Goal: Task Accomplishment & Management: Complete application form

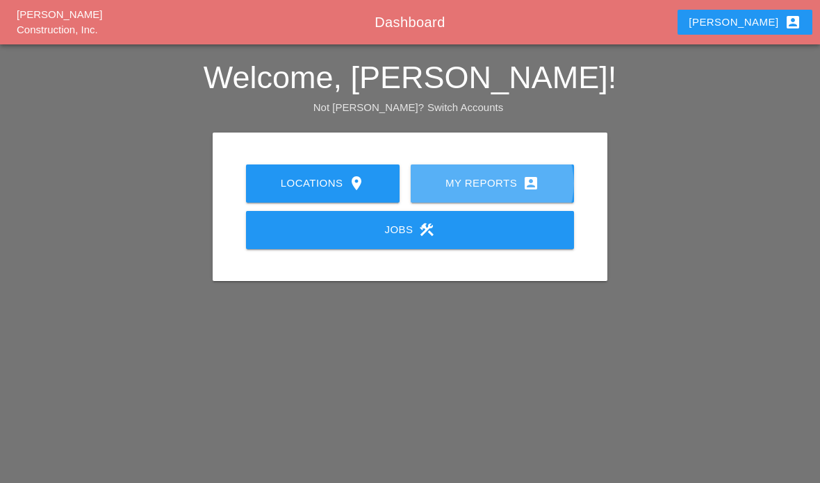
click at [528, 179] on icon "account_box" at bounding box center [530, 183] width 17 height 17
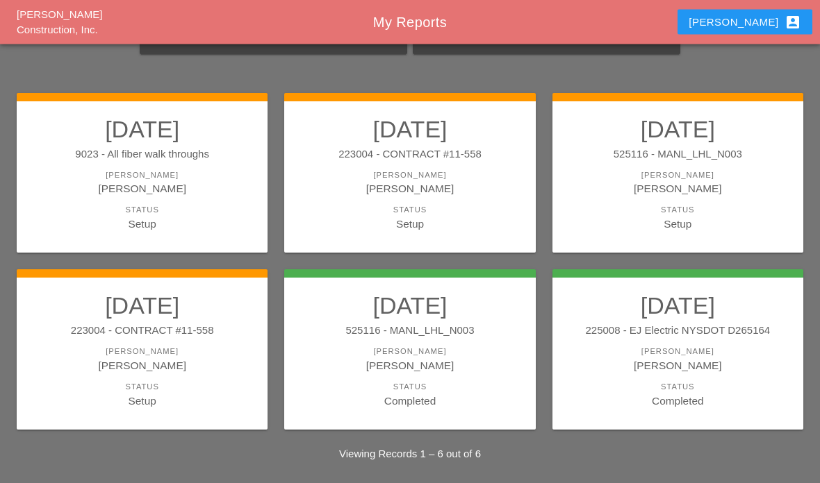
scroll to position [87, 0]
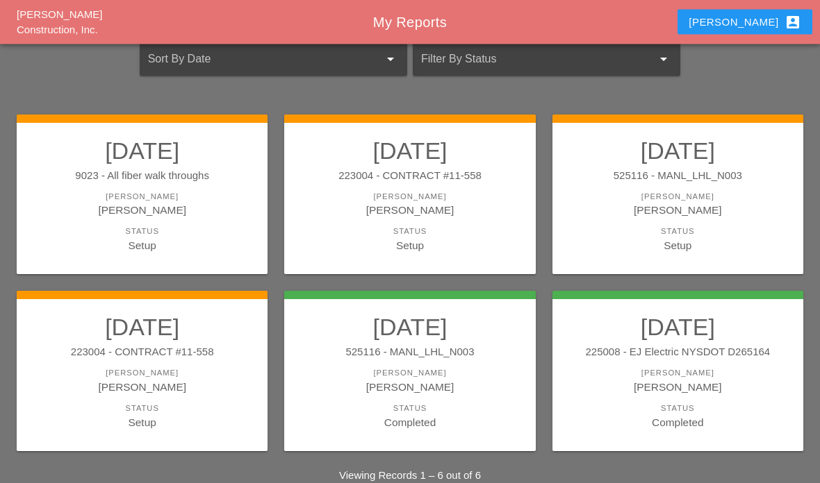
click at [169, 364] on link "[DATE] 223004 - CONTRACT #11-558 [PERSON_NAME] Etnel Status Setup" at bounding box center [142, 372] width 223 height 117
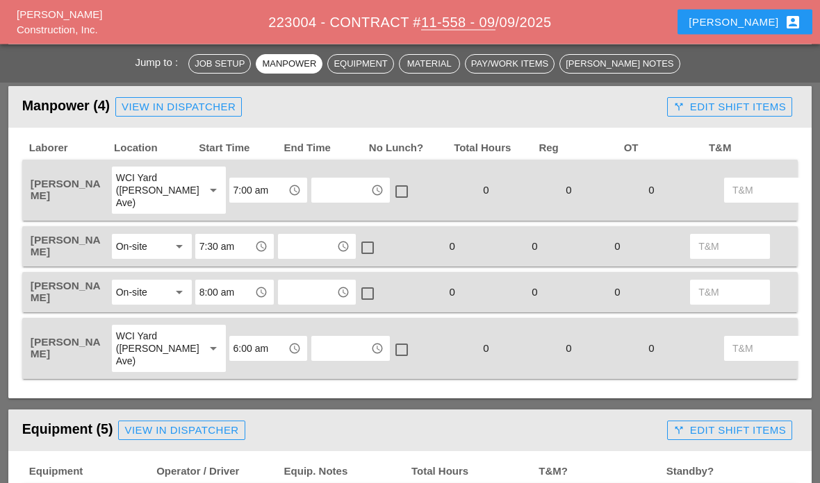
scroll to position [656, 0]
click at [315, 190] on input "text" at bounding box center [340, 191] width 51 height 22
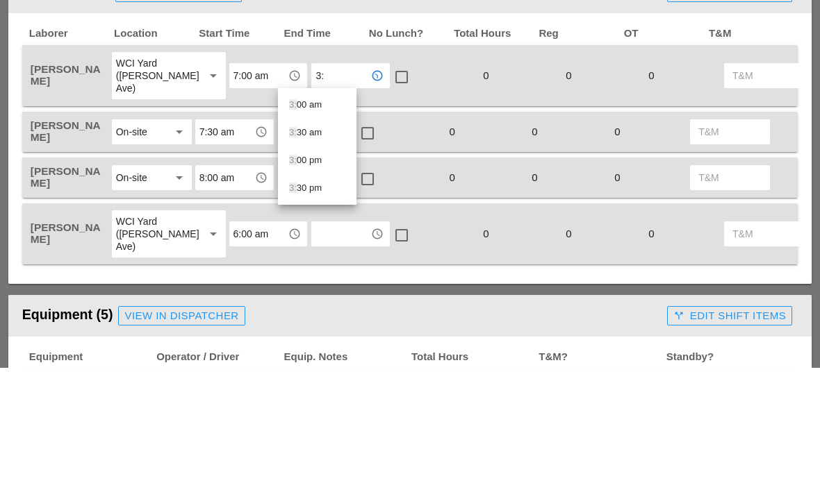
type input "3:3"
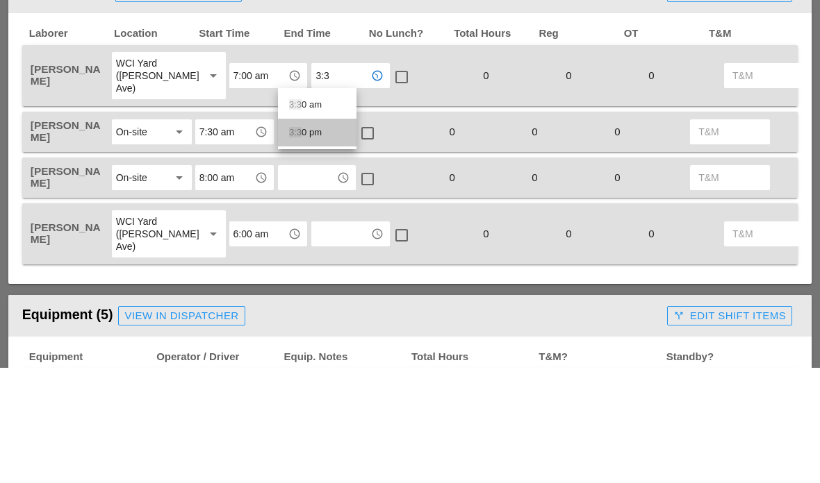
click at [316, 240] on div "3:3 0 pm" at bounding box center [317, 248] width 56 height 17
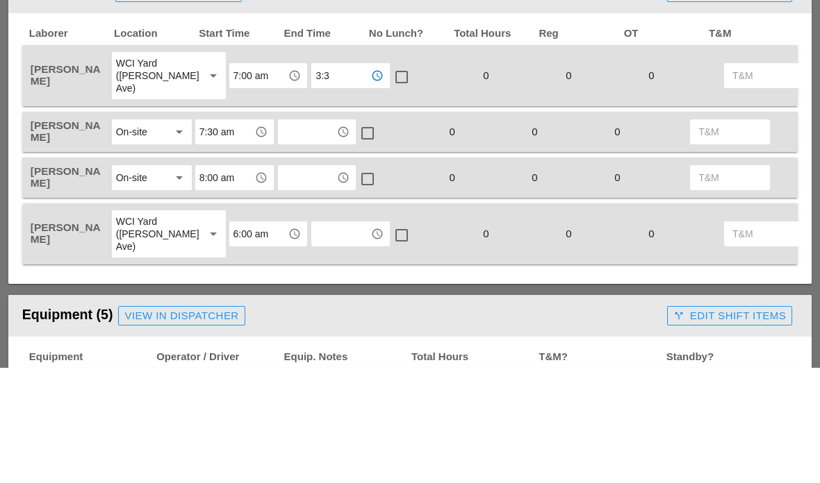
click at [317, 236] on input "text" at bounding box center [307, 247] width 51 height 22
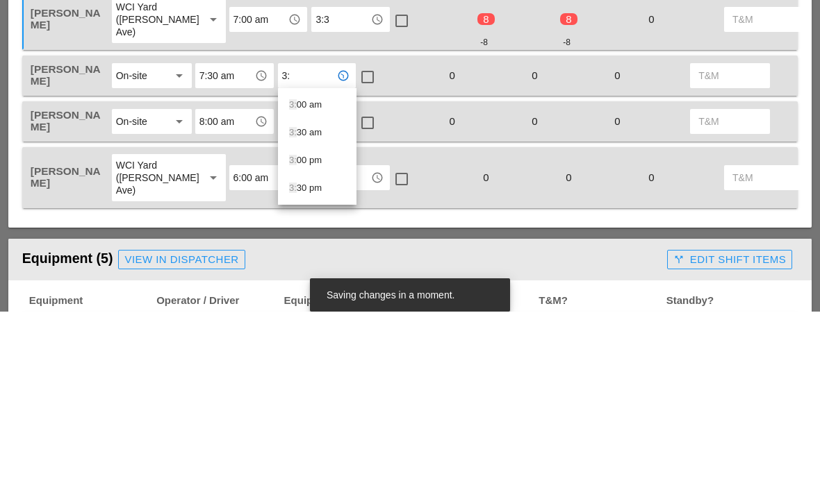
type input "3:3"
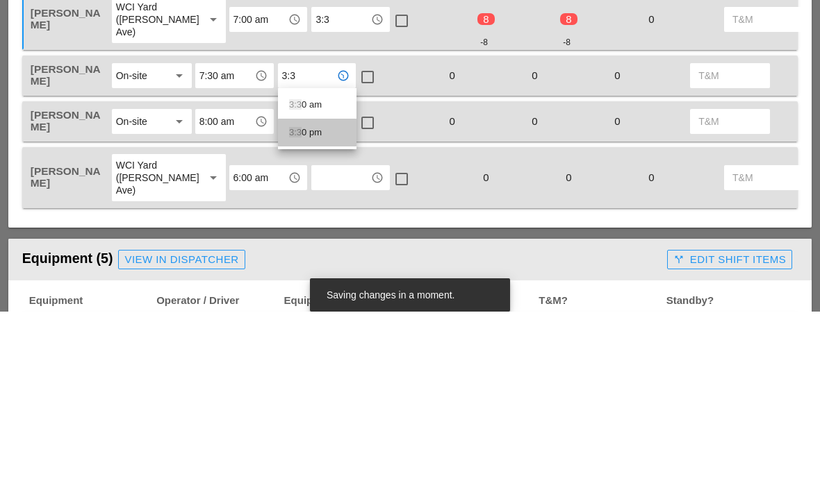
click at [306, 296] on div "3:3 0 pm" at bounding box center [317, 304] width 56 height 17
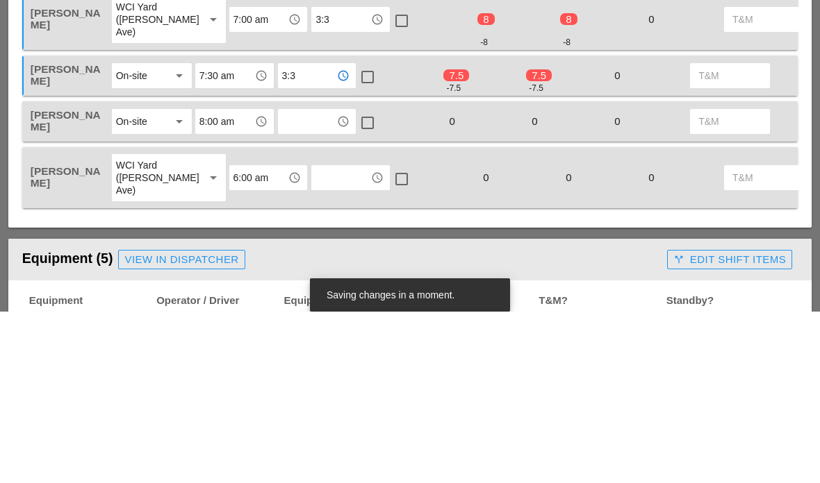
click at [372, 237] on div at bounding box center [368, 249] width 24 height 24
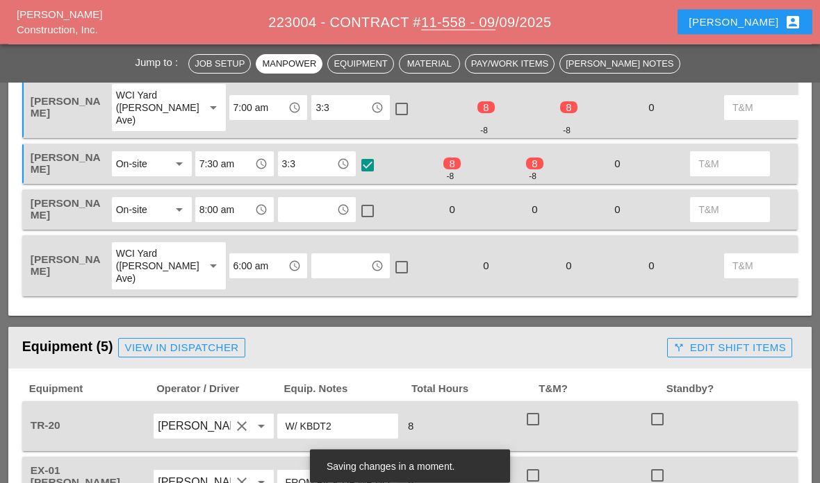
click at [329, 199] on input "text" at bounding box center [307, 210] width 51 height 22
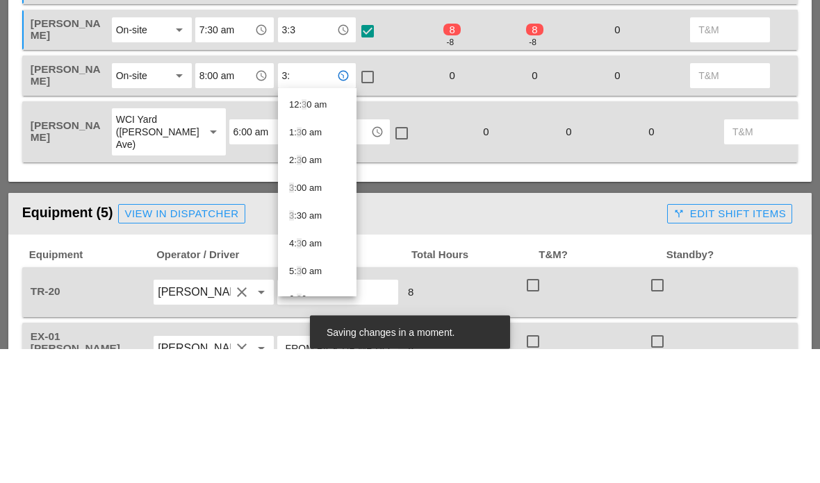
type input "3:3"
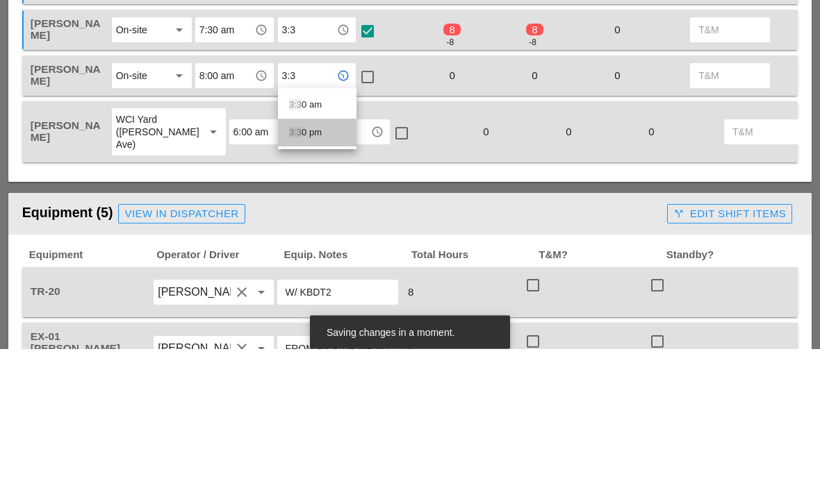
click at [321, 259] on div "3:3 0 pm" at bounding box center [317, 267] width 56 height 17
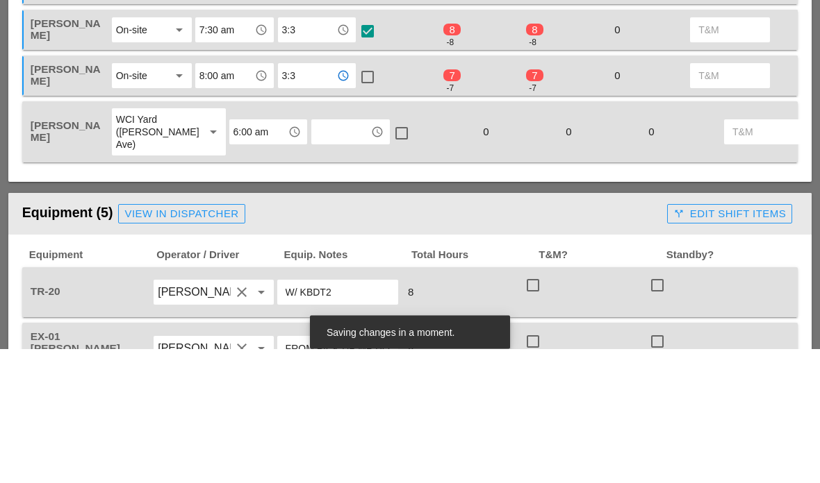
click at [315, 256] on input "text" at bounding box center [340, 267] width 51 height 22
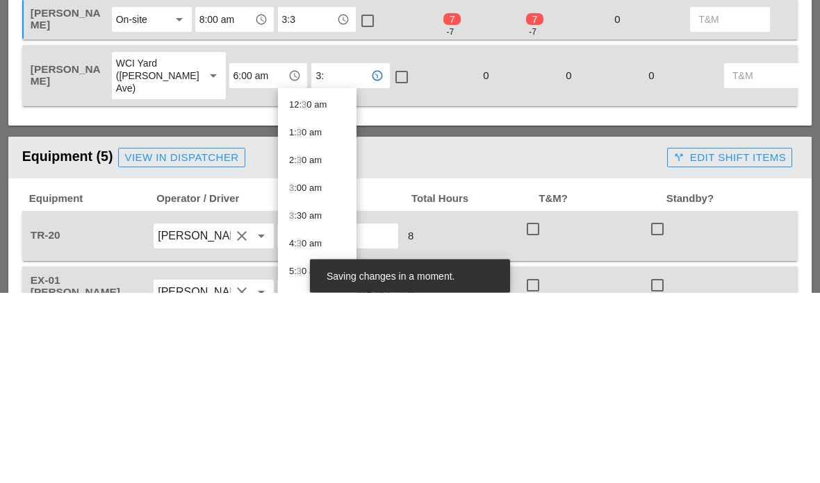
type input "3:3"
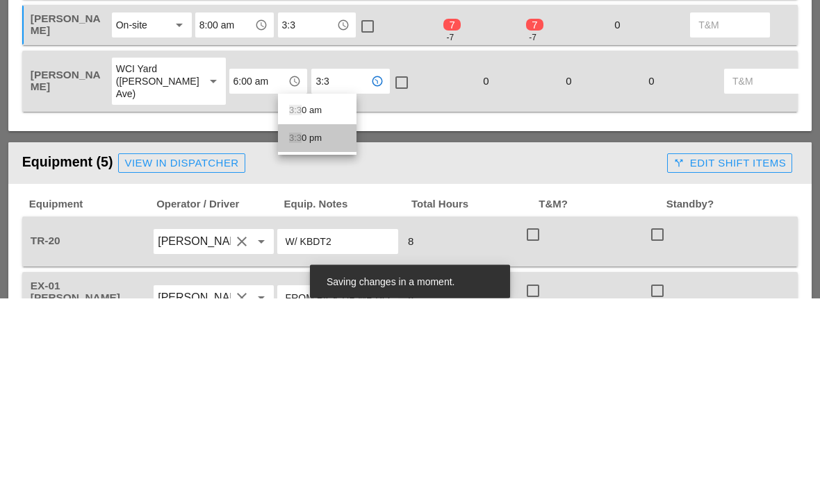
click at [311, 315] on div "3:3 0 pm" at bounding box center [317, 323] width 56 height 17
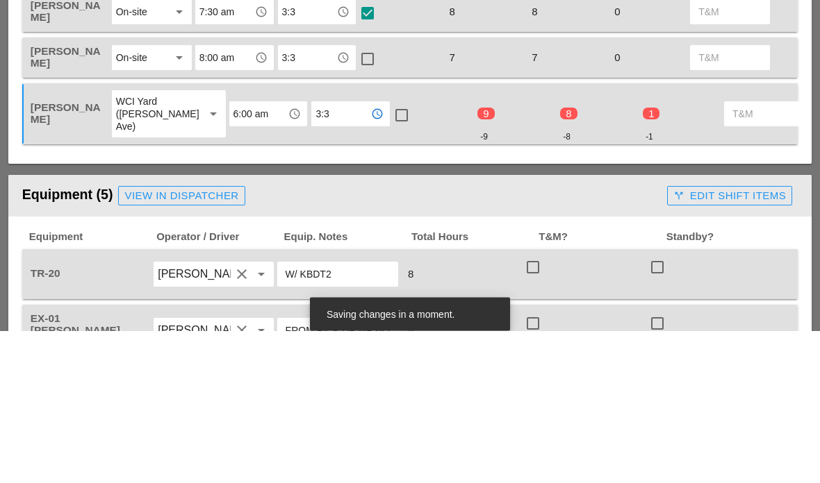
click at [218, 199] on input "8:00 am" at bounding box center [224, 210] width 51 height 22
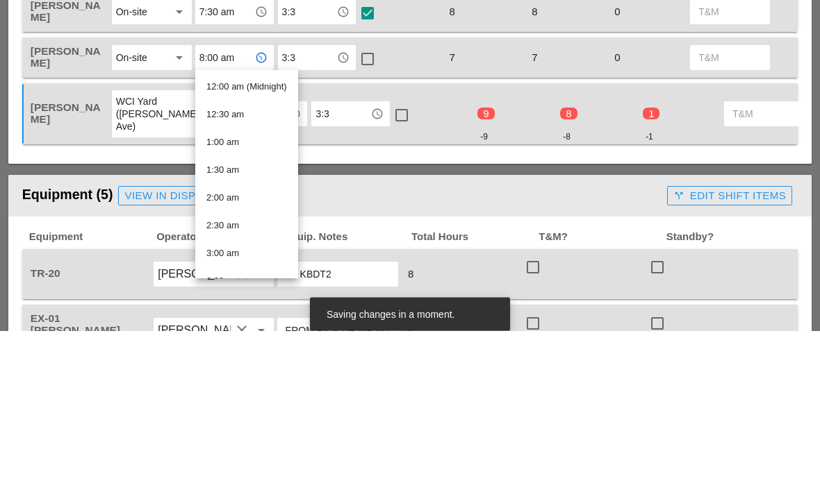
type input "3"
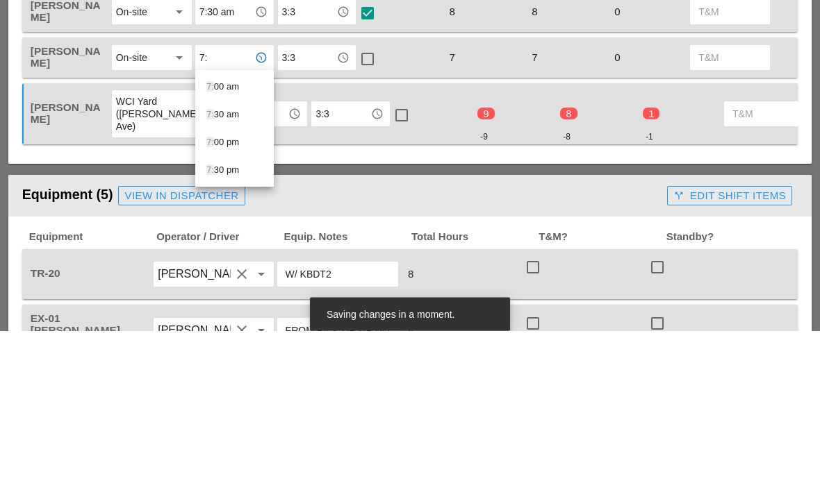
type input "7:3"
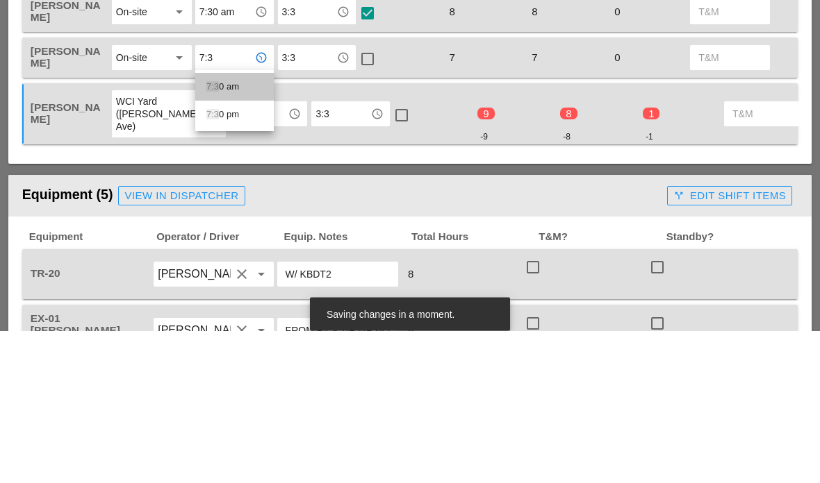
click at [227, 231] on div "7:3 0 am" at bounding box center [234, 239] width 56 height 17
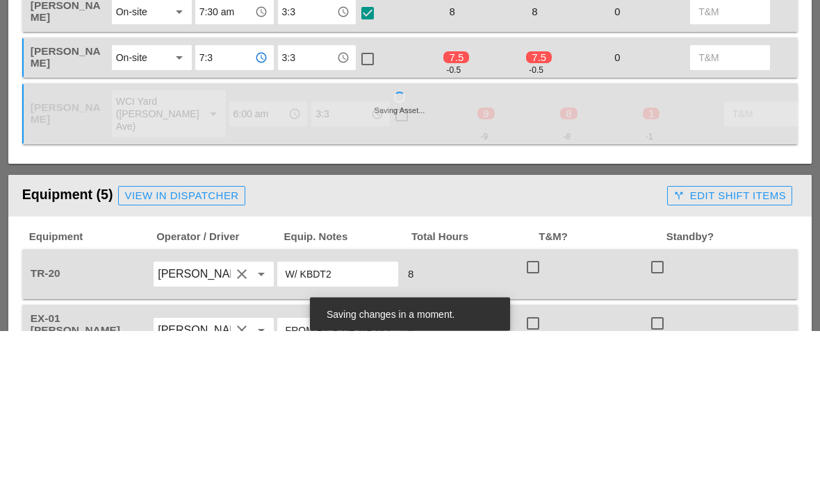
click at [369, 200] on div at bounding box center [368, 212] width 24 height 24
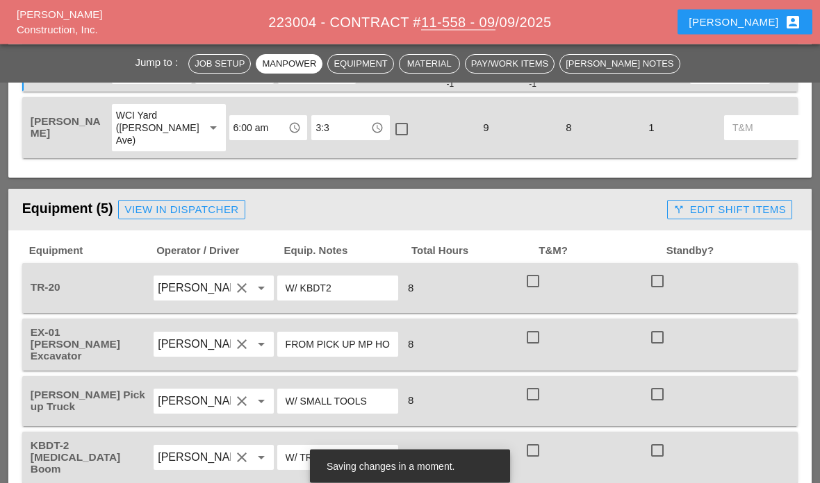
scroll to position [878, 0]
click at [540, 278] on div at bounding box center [533, 281] width 24 height 24
click at [540, 335] on div at bounding box center [533, 338] width 24 height 24
click at [538, 400] on div at bounding box center [533, 395] width 24 height 24
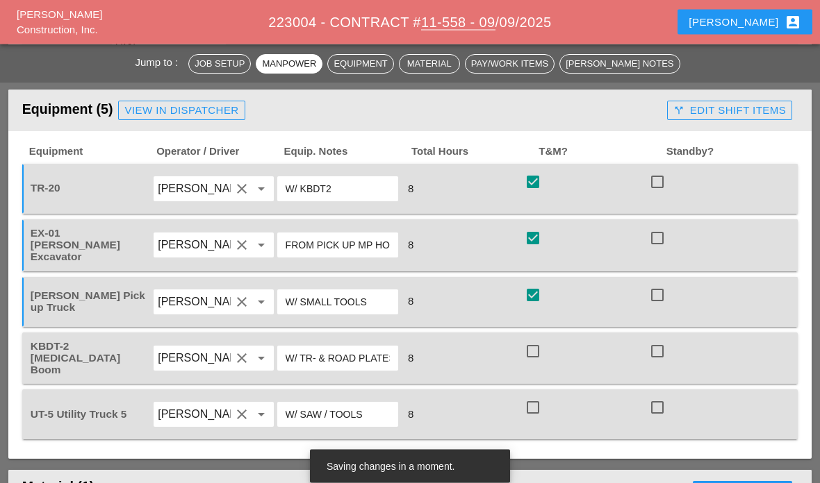
scroll to position [977, 0]
click at [535, 349] on div at bounding box center [533, 352] width 24 height 24
click at [529, 413] on div at bounding box center [533, 408] width 24 height 24
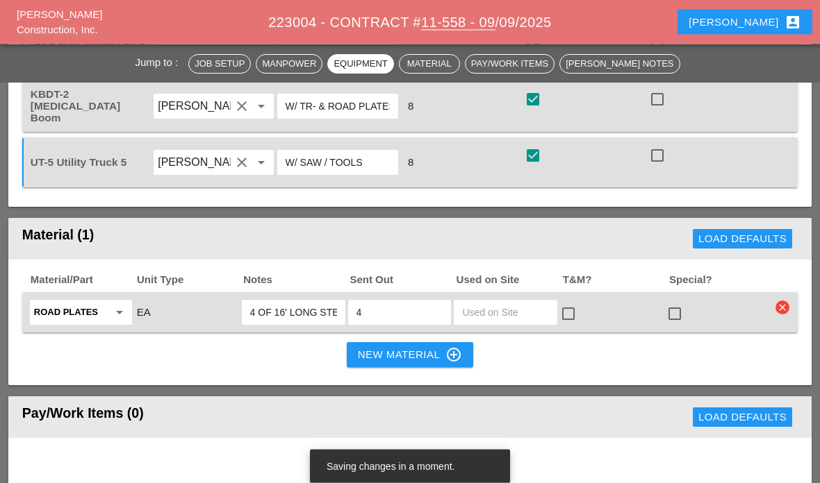
scroll to position [1235, 0]
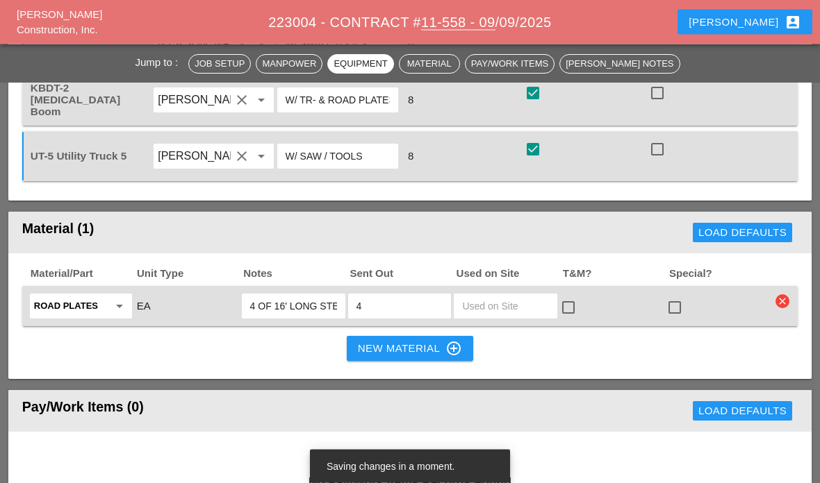
click at [528, 299] on input "text" at bounding box center [505, 307] width 87 height 22
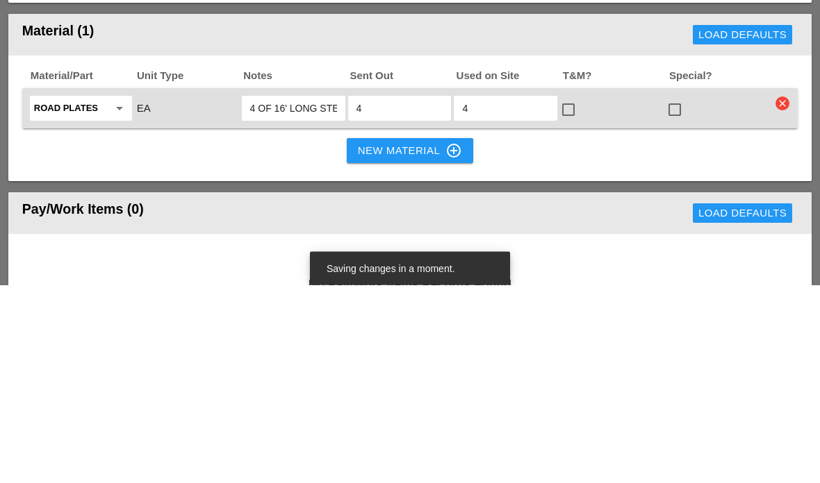
type input "4"
click at [578, 297] on div at bounding box center [568, 309] width 24 height 24
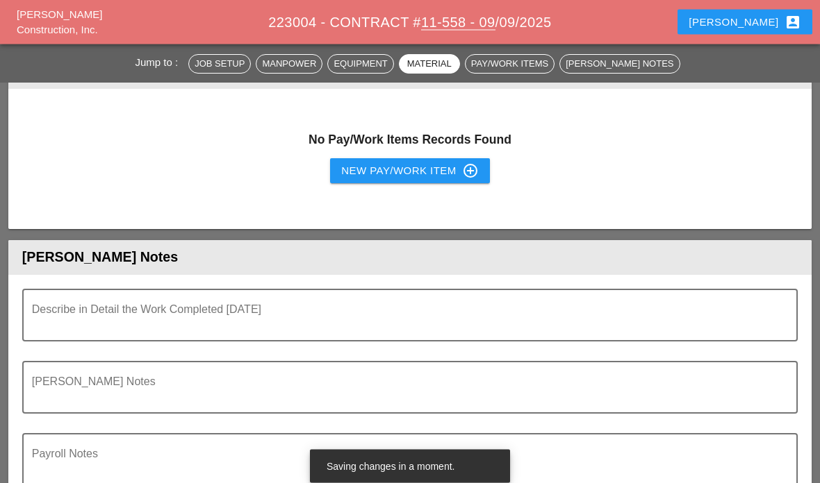
scroll to position [1611, 0]
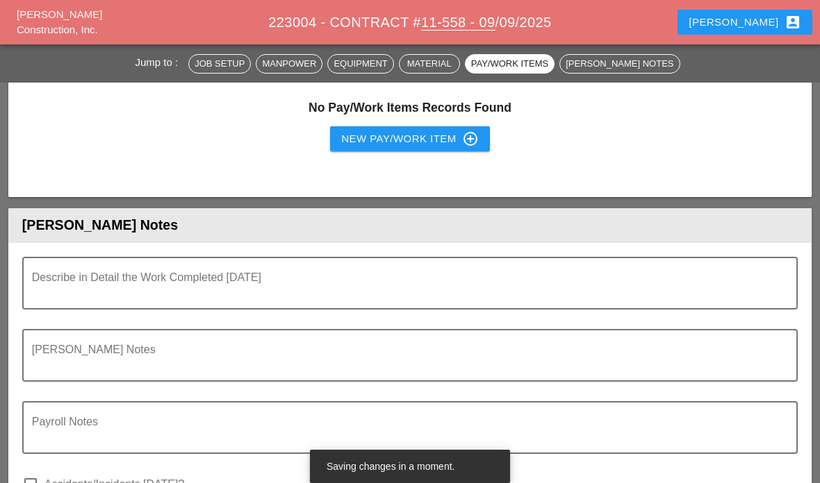
click at [524, 282] on textarea "Describe in Detail the Work Completed Today" at bounding box center [404, 291] width 745 height 33
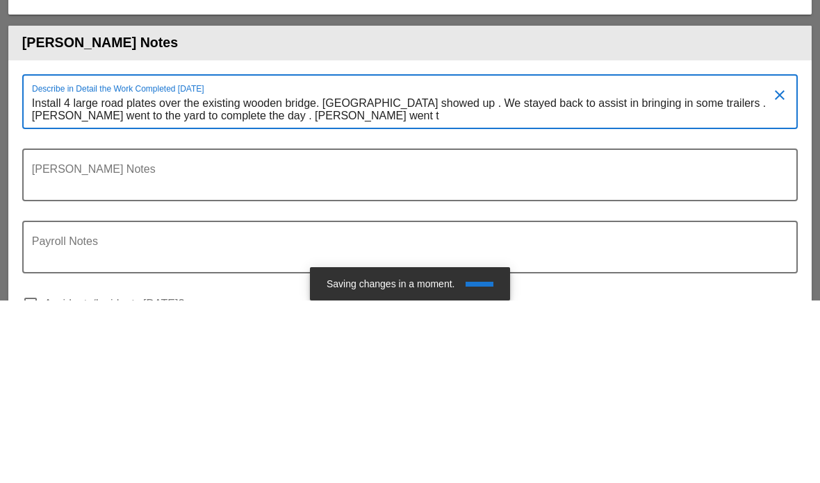
scroll to position [0, 0]
type textarea "Install 4 large road plates over the existing wooden bridge. green green mounta…"
click at [627, 349] on textarea "Foreman's Notes" at bounding box center [404, 365] width 745 height 33
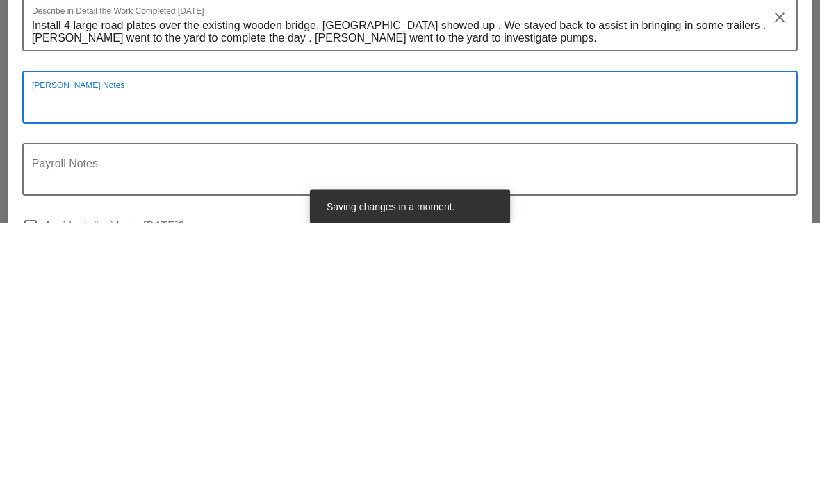
click at [656, 331] on div "[PERSON_NAME] Notes" at bounding box center [409, 367] width 775 height 72
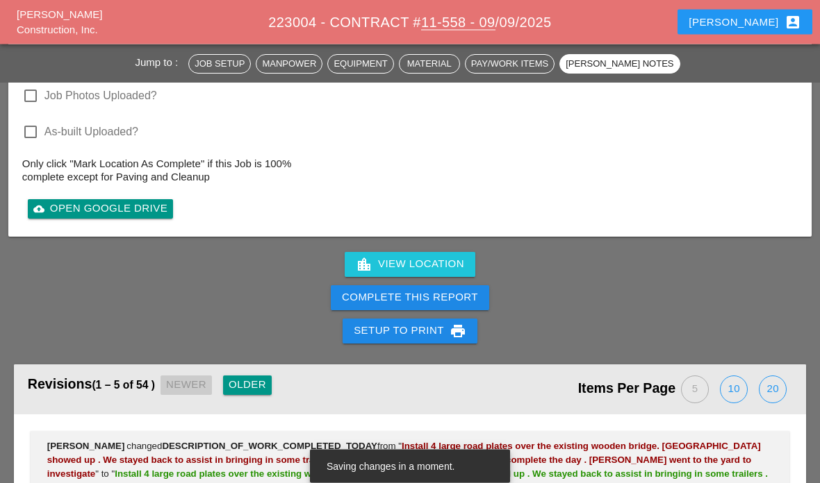
scroll to position [2074, 0]
click at [456, 295] on div "Complete This Report" at bounding box center [410, 298] width 136 height 16
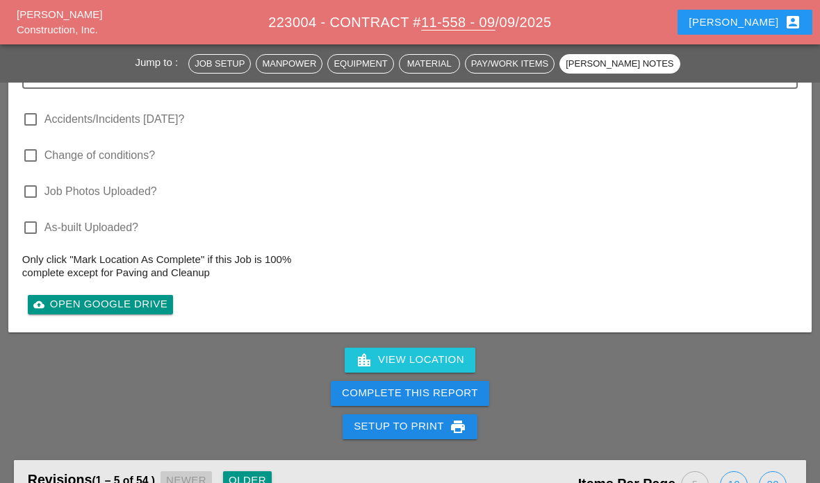
scroll to position [2172, 0]
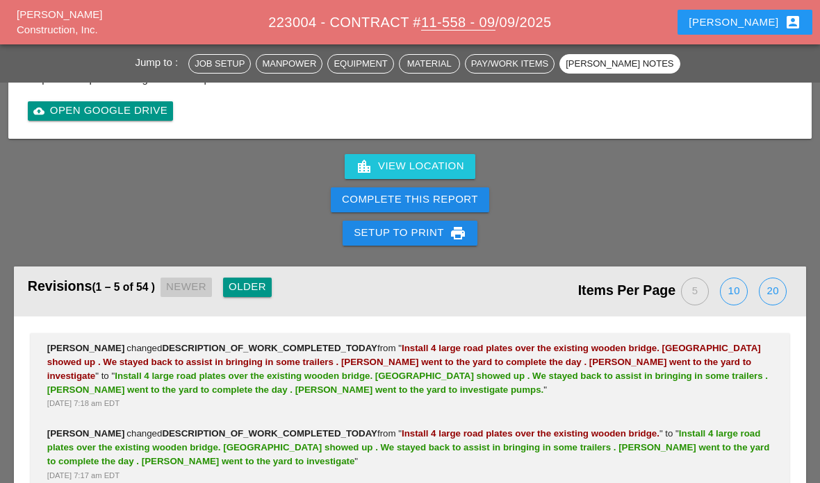
click at [397, 192] on div "Complete This Report" at bounding box center [410, 200] width 136 height 16
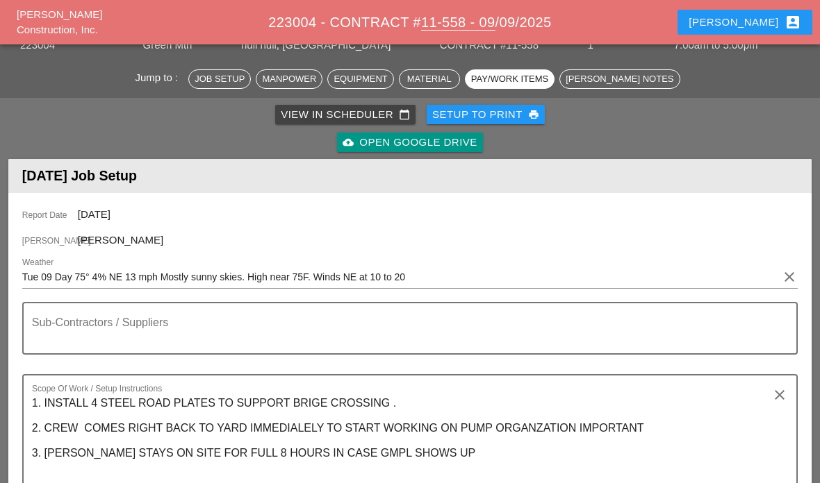
scroll to position [56, 0]
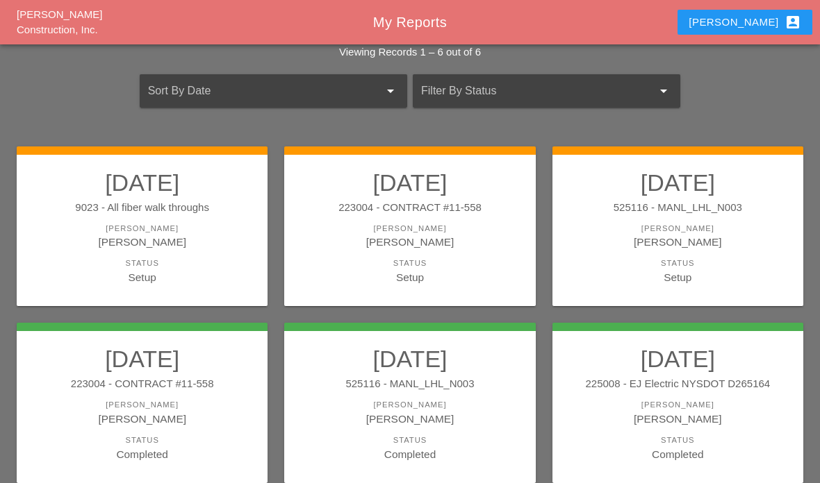
click at [633, 236] on div "[PERSON_NAME]" at bounding box center [677, 242] width 223 height 16
click at [200, 253] on link "09/10/2025 9023 - All fiber walk throughs Foreman Gillie Etnel Status Setup" at bounding box center [142, 227] width 223 height 117
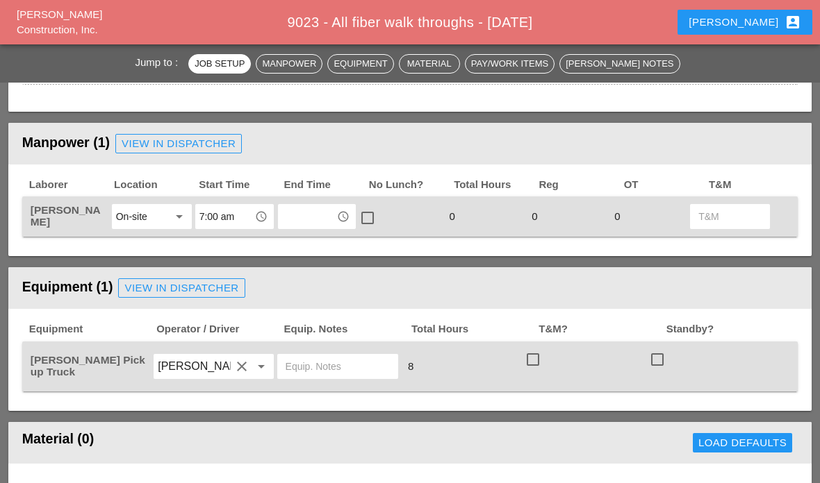
scroll to position [576, 0]
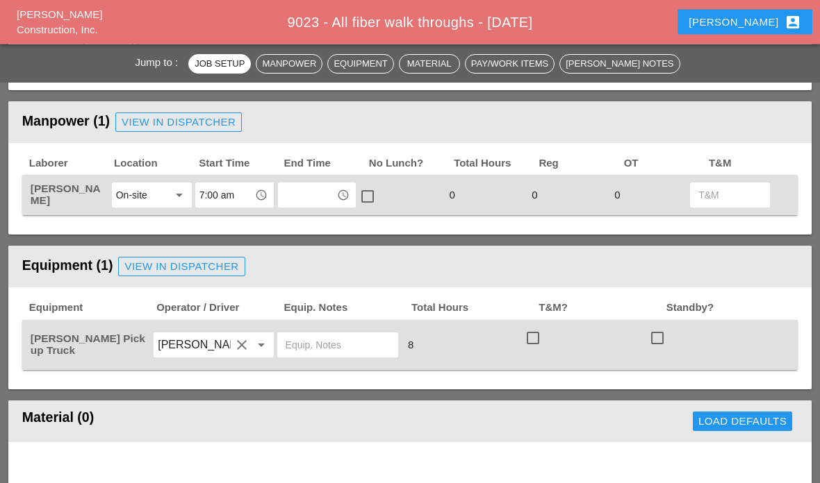
click at [313, 187] on input "text" at bounding box center [307, 196] width 51 height 22
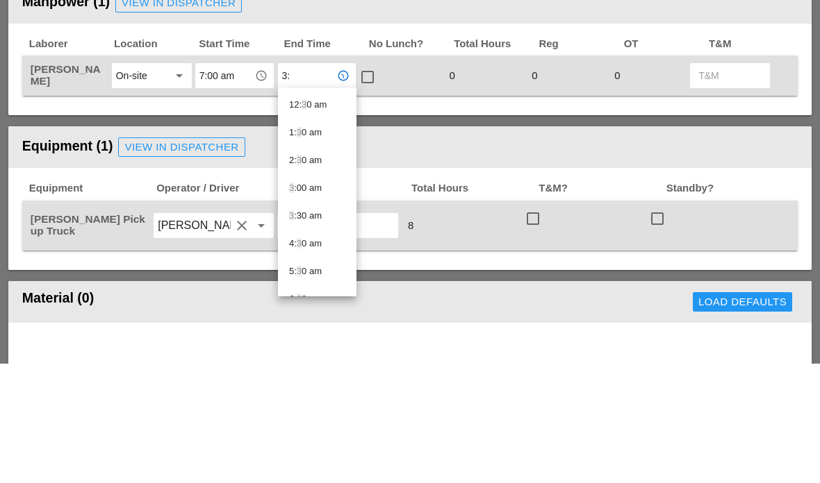
type input "3:3"
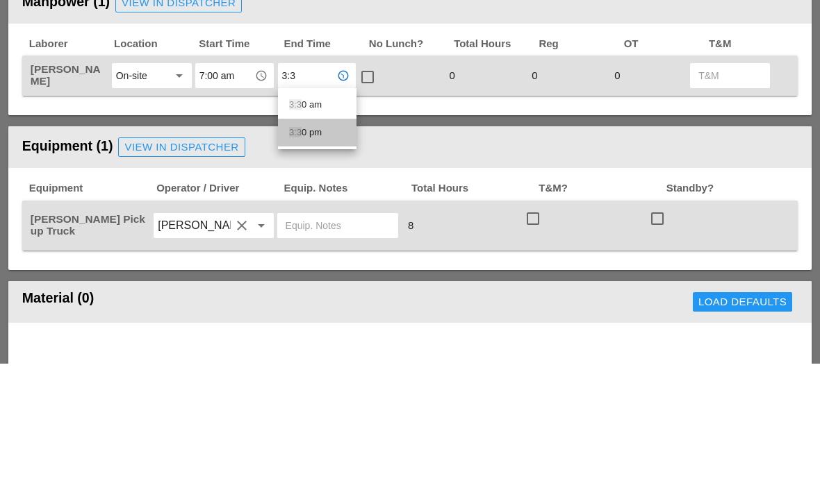
click at [320, 244] on div "3:3 0 pm" at bounding box center [317, 252] width 56 height 17
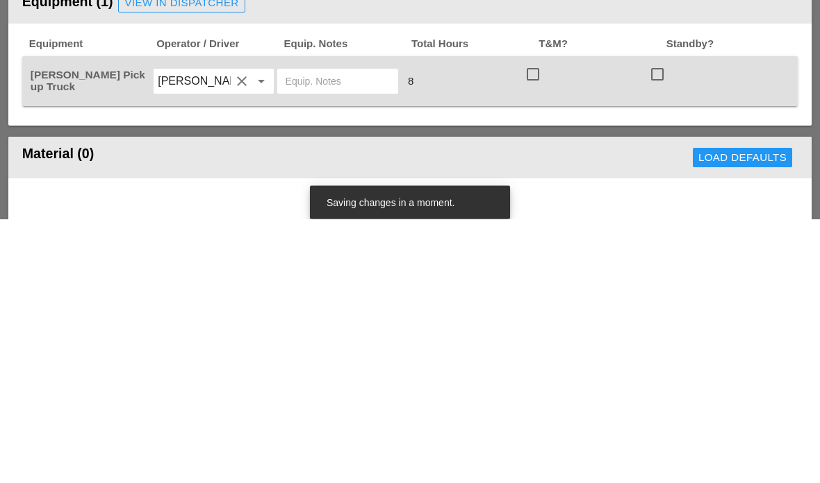
click at [542, 327] on div at bounding box center [533, 339] width 24 height 24
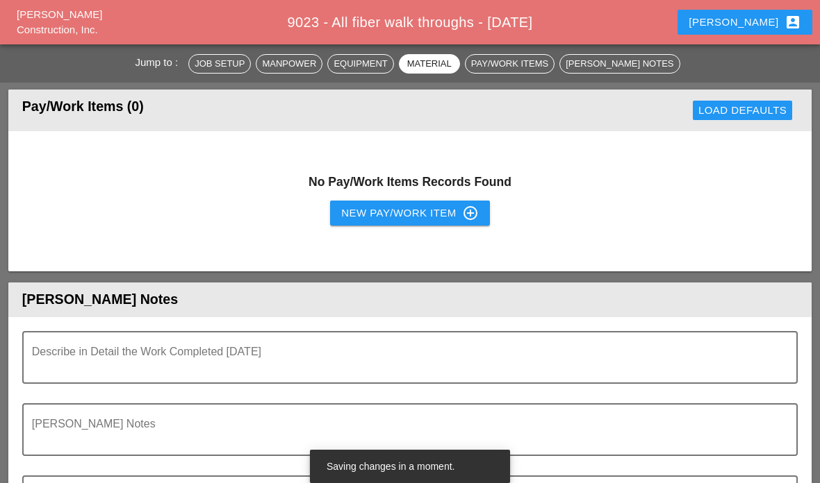
scroll to position [1104, 0]
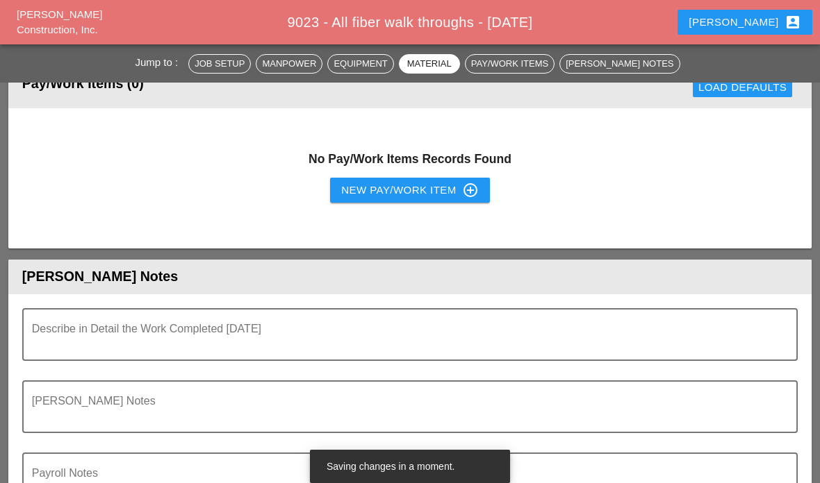
click at [333, 326] on textarea "Describe in Detail the Work Completed Today" at bounding box center [404, 342] width 745 height 33
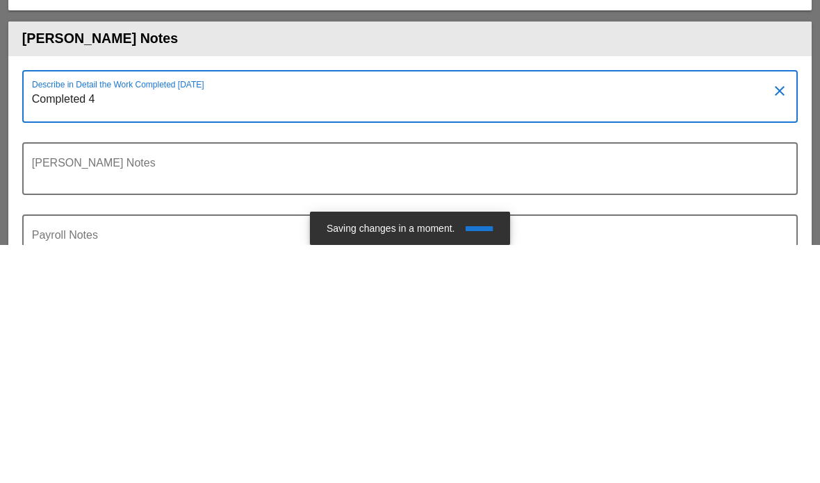
type textarea "Completed 4"
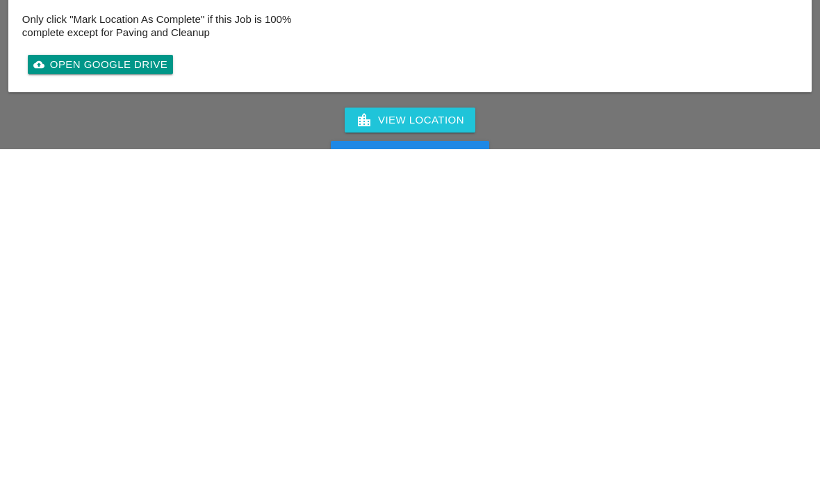
scroll to position [1500, 0]
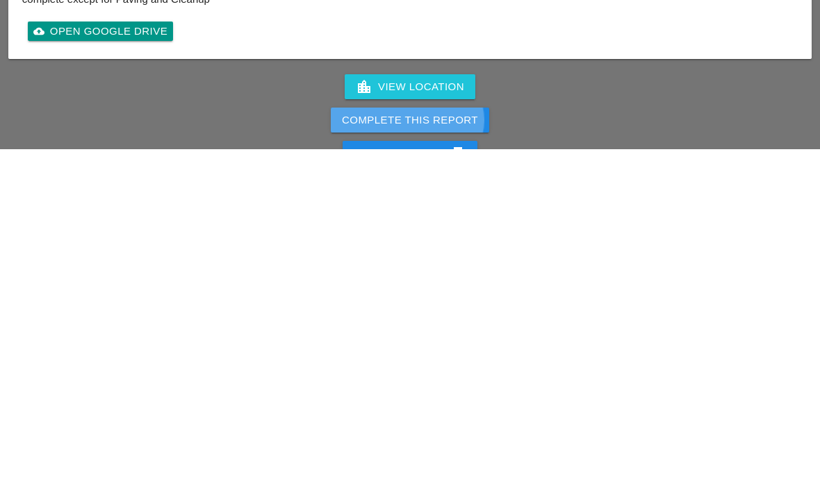
type textarea "Completed 4 walkthroughs. 224000. 30-02 Whitestone Expy . 7am to 9am 35zzyard. …"
click at [456, 442] on button "Complete This Report" at bounding box center [410, 454] width 158 height 25
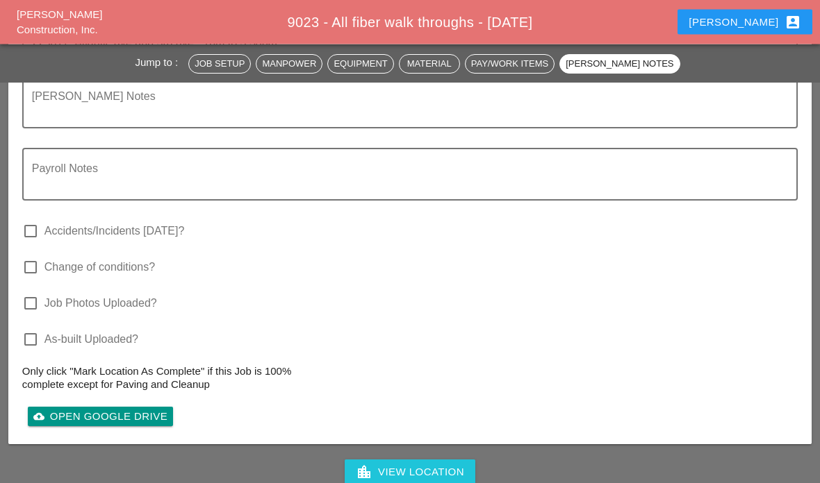
scroll to position [1582, 0]
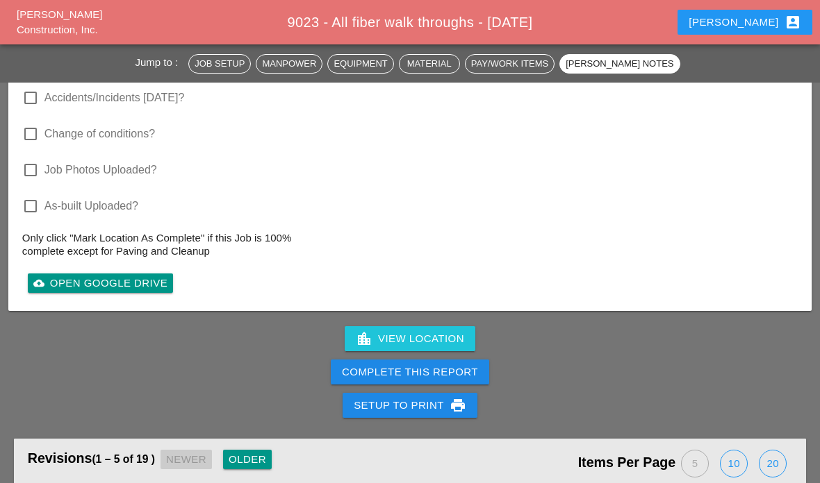
click at [448, 368] on div "Complete This Report" at bounding box center [410, 373] width 136 height 16
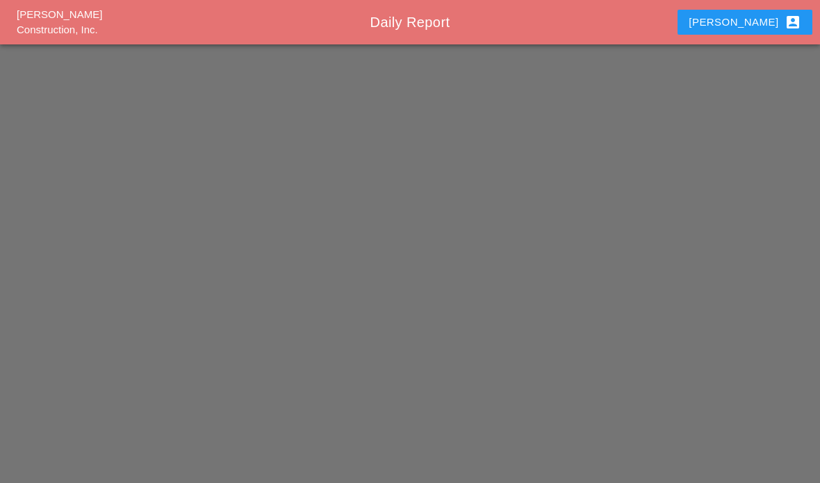
scroll to position [56, 0]
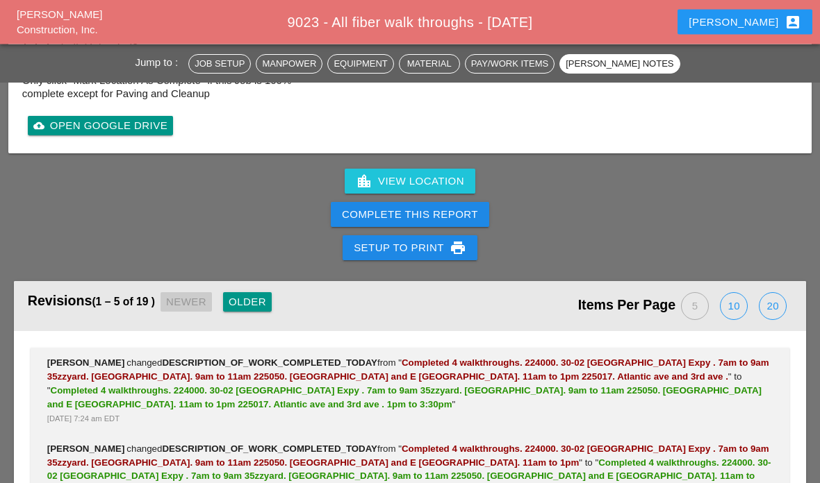
click at [443, 208] on div "Complete This Report" at bounding box center [410, 216] width 136 height 16
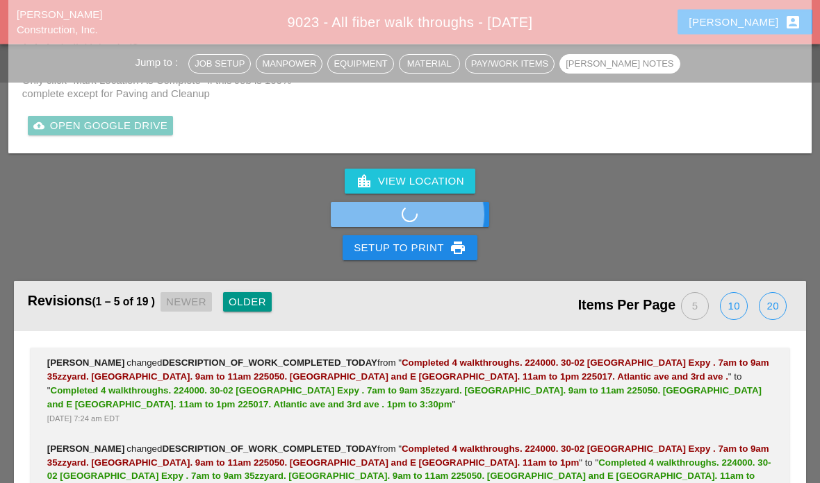
scroll to position [1740, 0]
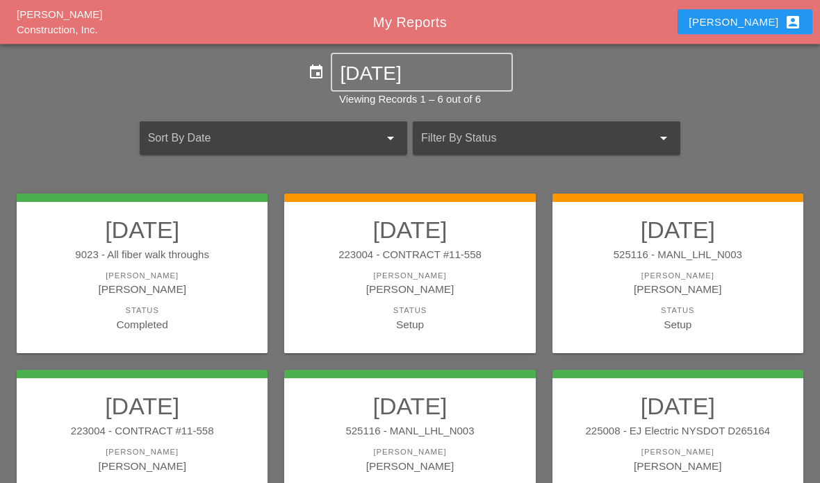
scroll to position [60, 0]
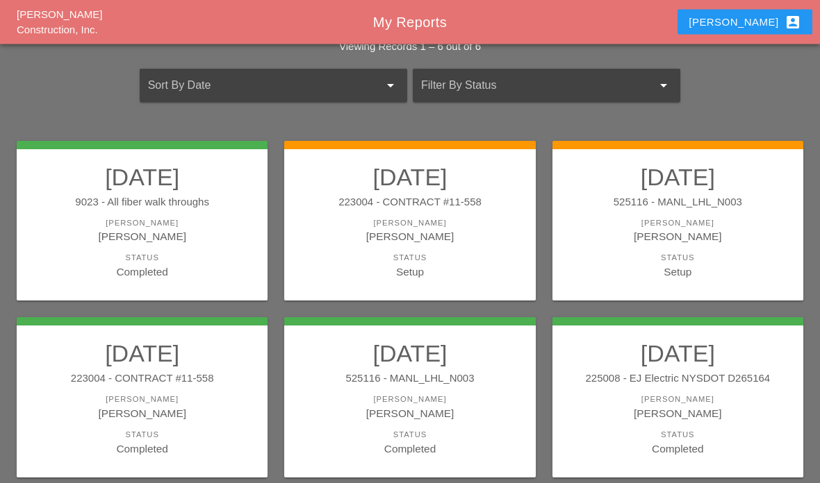
click at [474, 276] on div "Setup" at bounding box center [409, 273] width 223 height 16
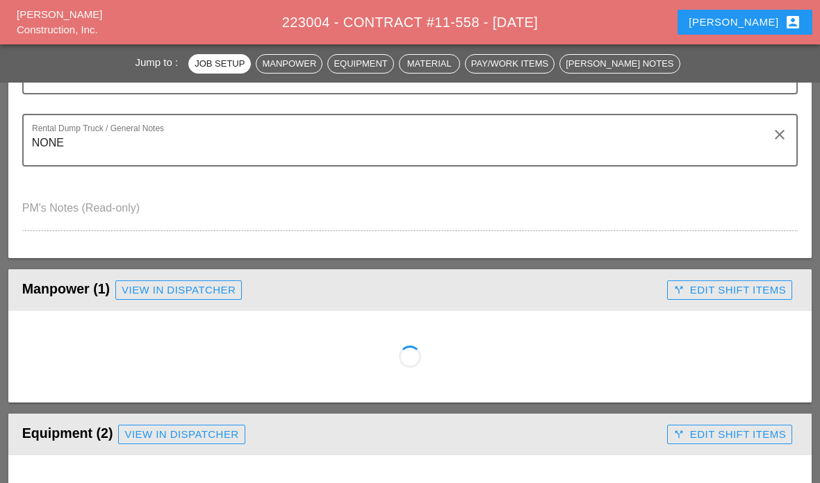
scroll to position [423, 0]
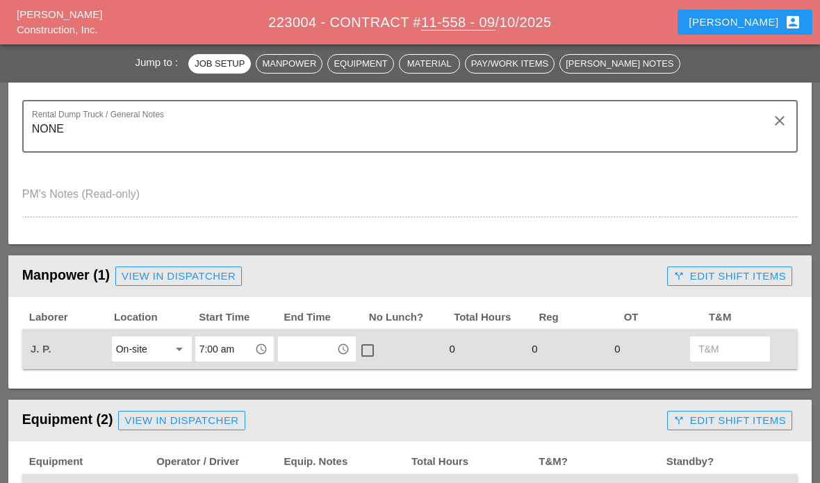
click at [309, 347] on input "text" at bounding box center [307, 349] width 51 height 22
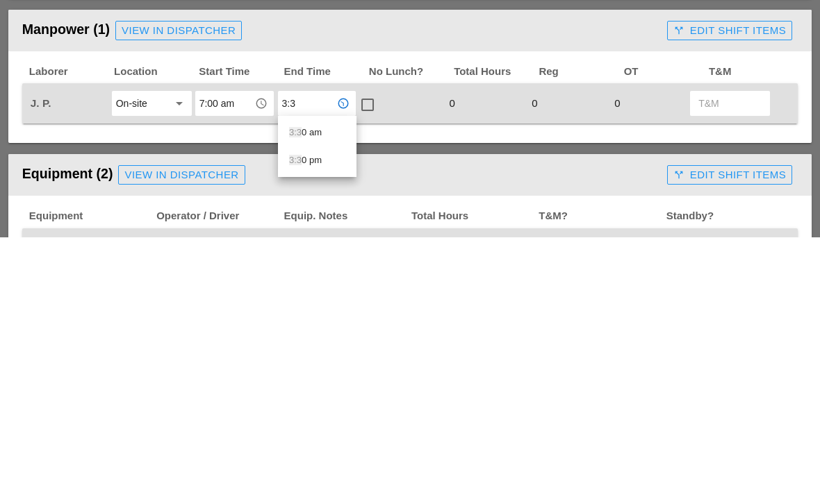
click at [308, 365] on div "3:3 0 am" at bounding box center [317, 379] width 56 height 28
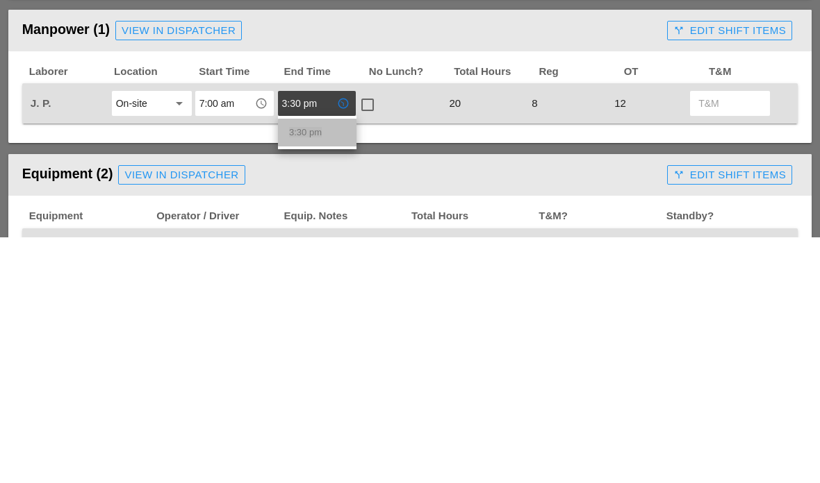
click at [304, 373] on span "3:30 pm" at bounding box center [305, 378] width 33 height 10
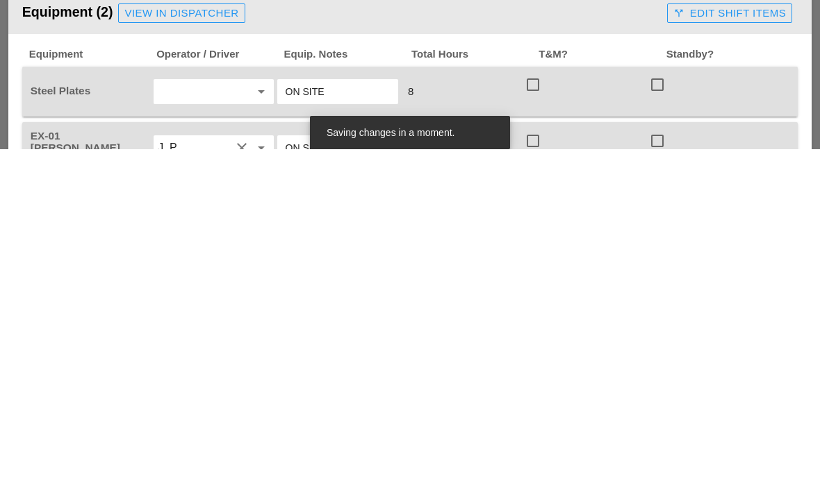
scroll to position [520, 0]
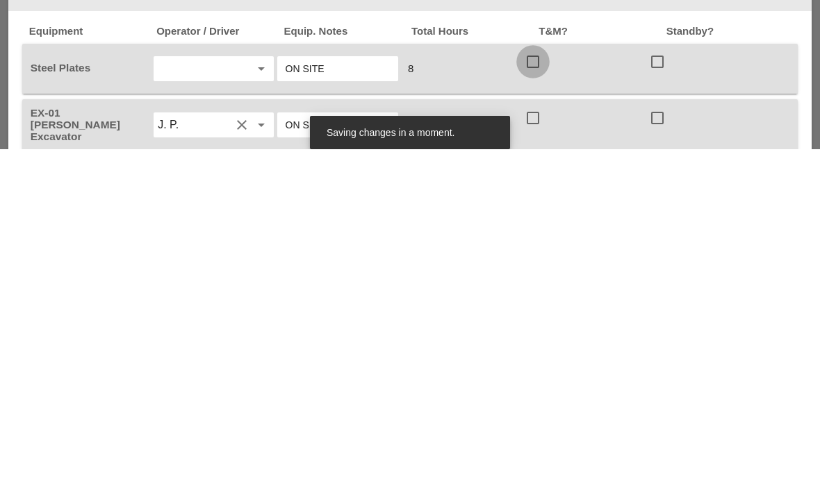
type input "3:30 pm"
click at [538, 384] on div at bounding box center [533, 396] width 24 height 24
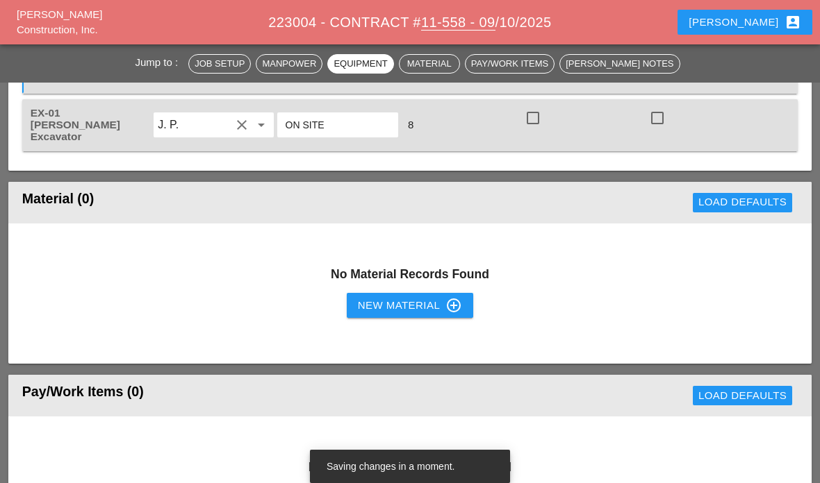
click at [540, 122] on div at bounding box center [533, 118] width 24 height 24
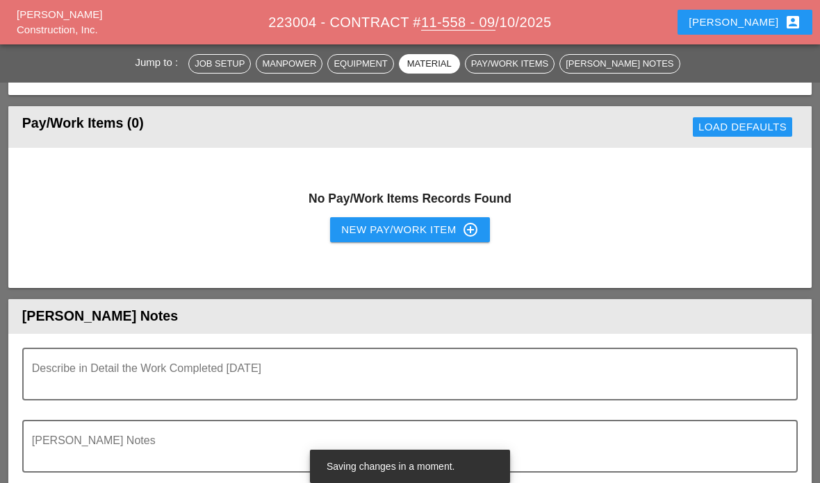
scroll to position [1200, 0]
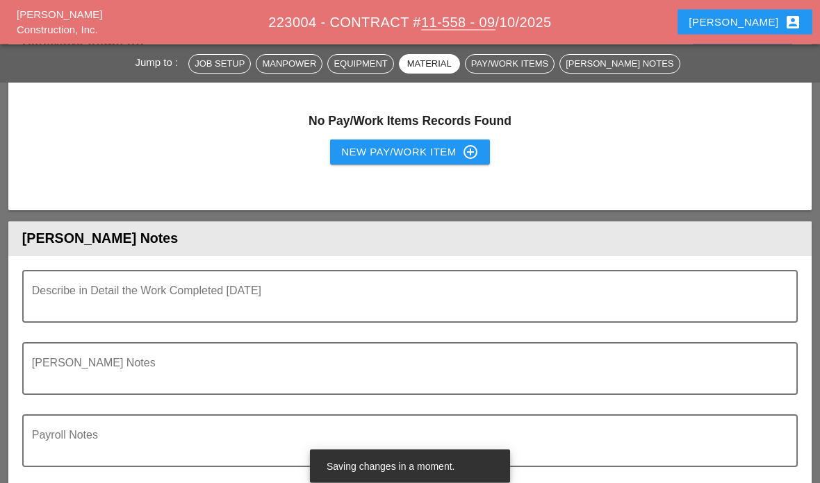
click at [415, 297] on textarea "Describe in Detail the Work Completed Today" at bounding box center [404, 305] width 745 height 33
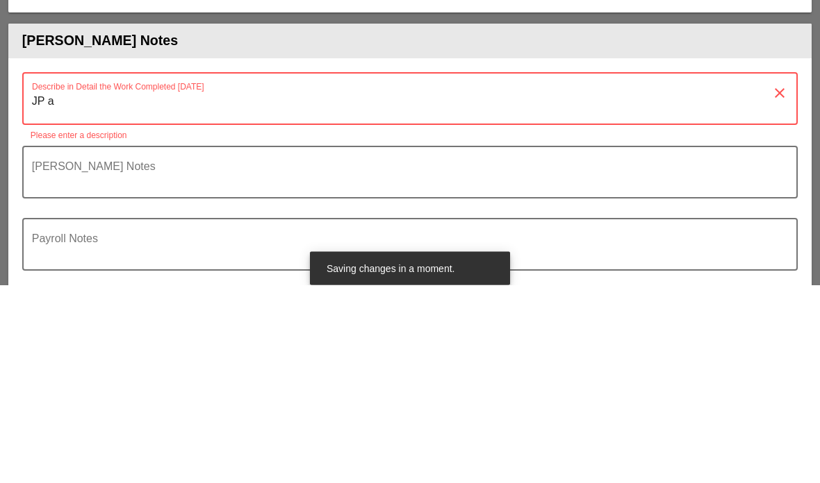
type textarea "JP as"
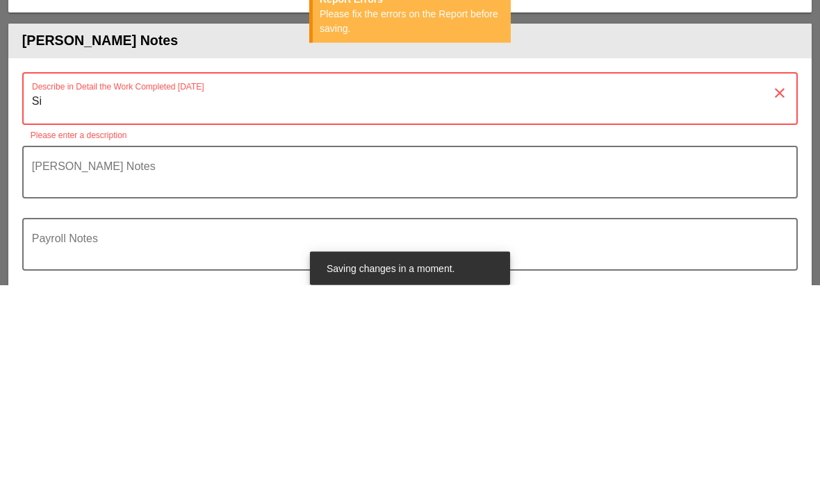
type textarea "S"
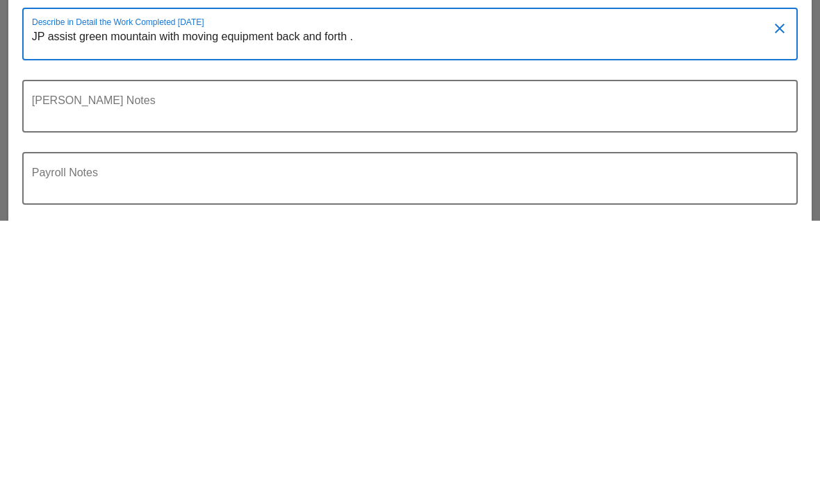
type textarea "JP assist green mountain with moving equipment back and forth ."
click at [134, 343] on div "[PERSON_NAME] Notes" at bounding box center [409, 379] width 775 height 72
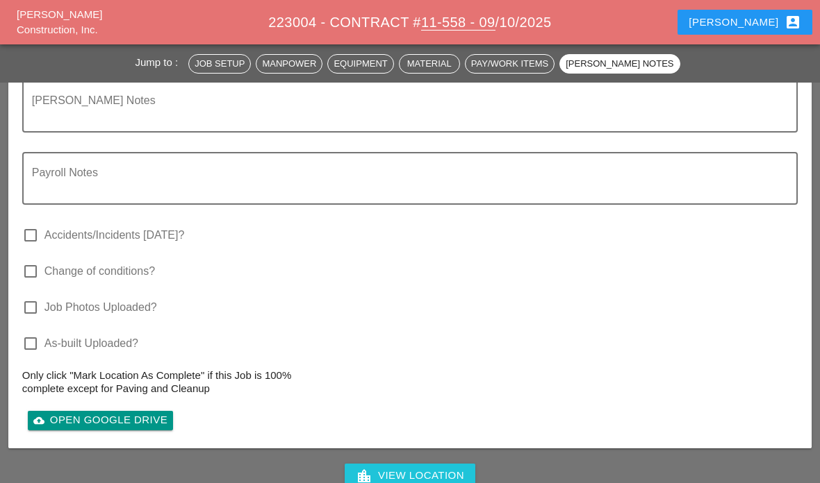
click at [207, 139] on div at bounding box center [410, 142] width 758 height 8
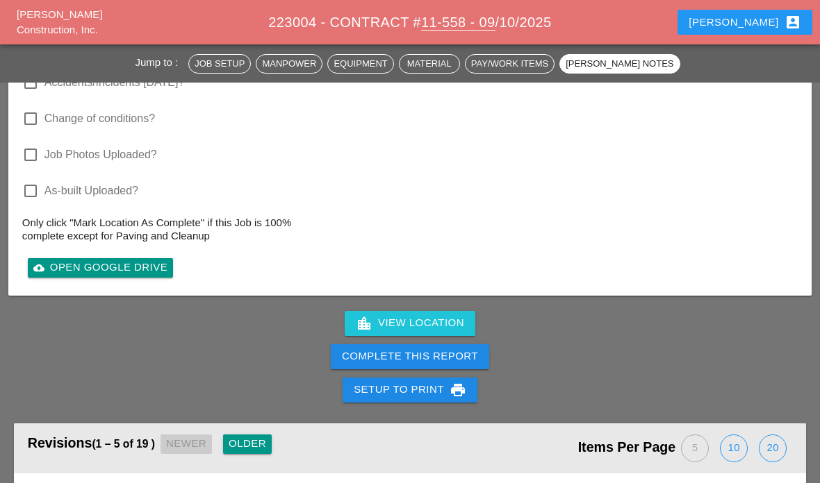
scroll to position [1631, 0]
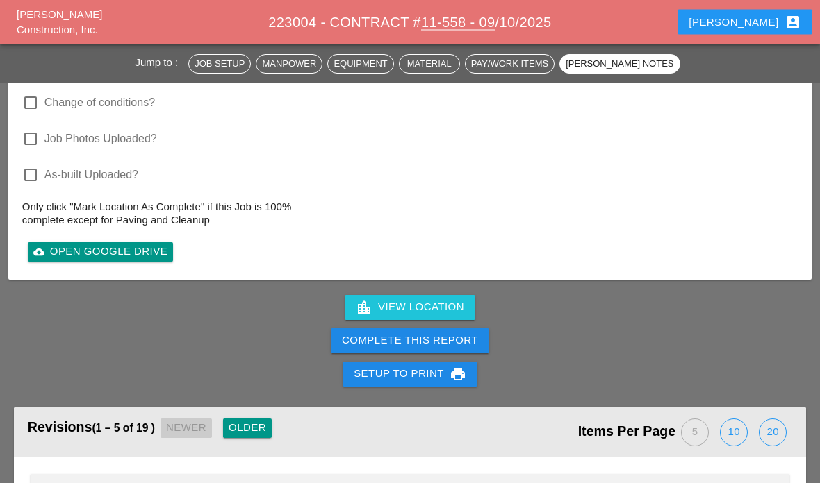
click at [379, 333] on div "Complete This Report" at bounding box center [410, 341] width 136 height 16
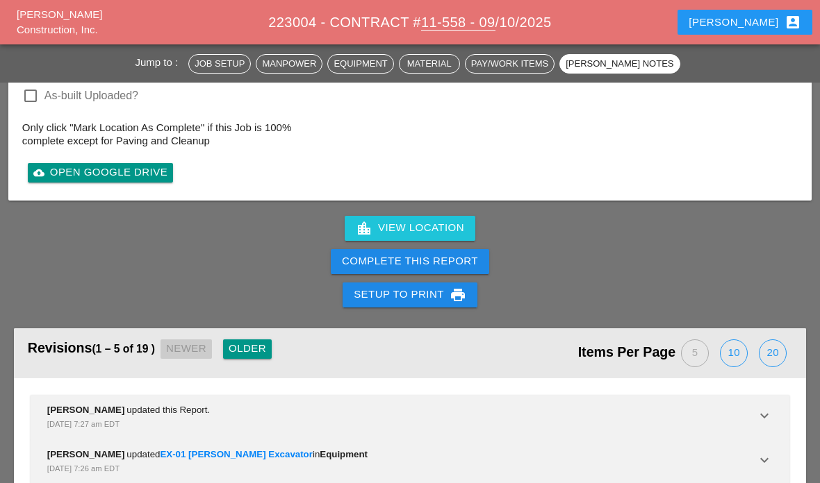
scroll to position [1748, 0]
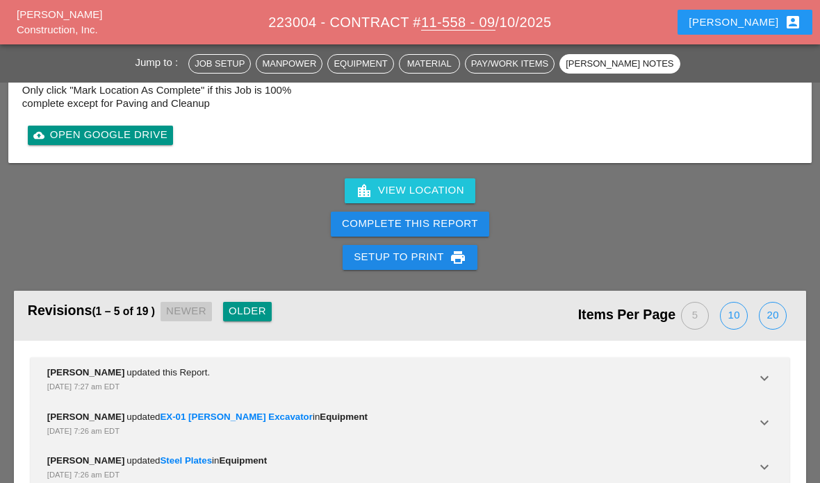
click at [369, 223] on div "Complete This Report" at bounding box center [410, 224] width 136 height 16
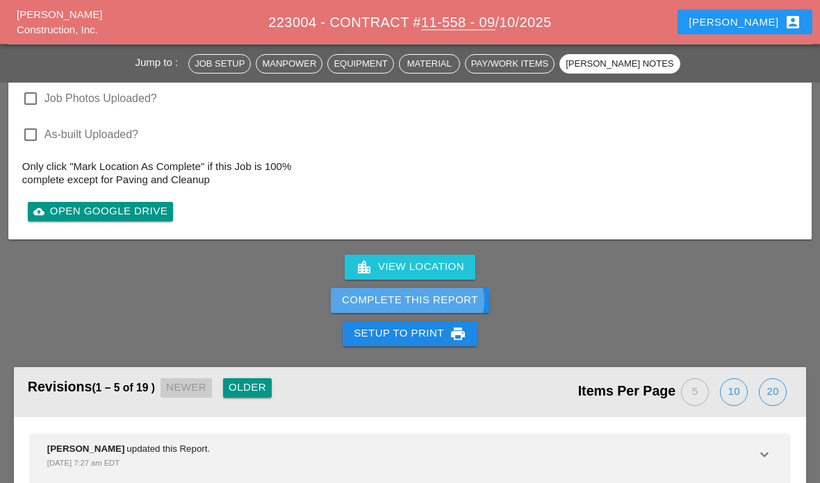
scroll to position [1672, 0]
click at [390, 299] on div "Complete This Report" at bounding box center [410, 300] width 136 height 16
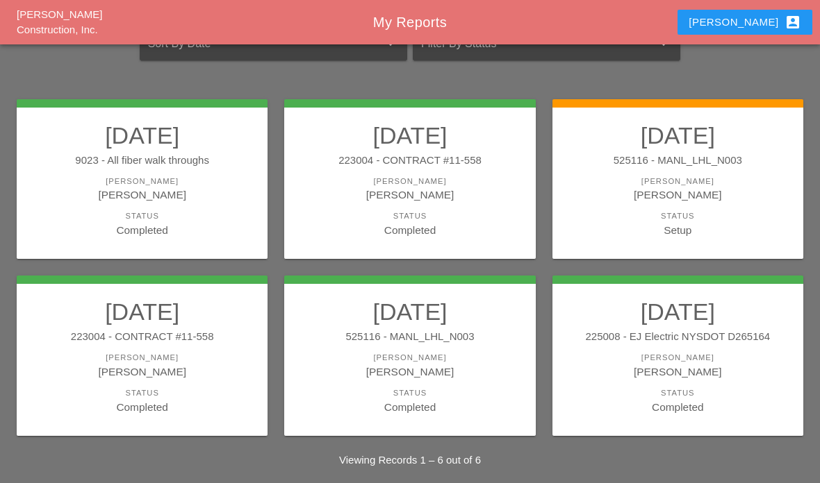
scroll to position [112, 0]
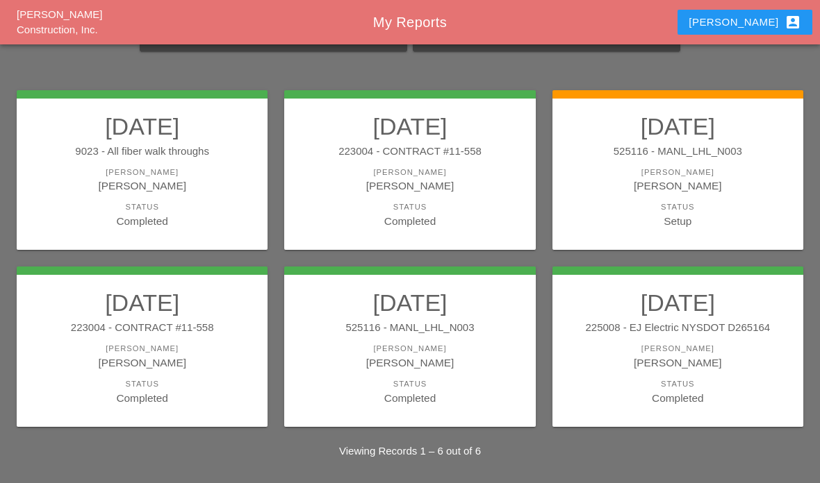
click at [698, 199] on link "[DATE] 525116 - MANL_LHL_N003 [PERSON_NAME] Etnel Status Setup" at bounding box center [677, 171] width 223 height 117
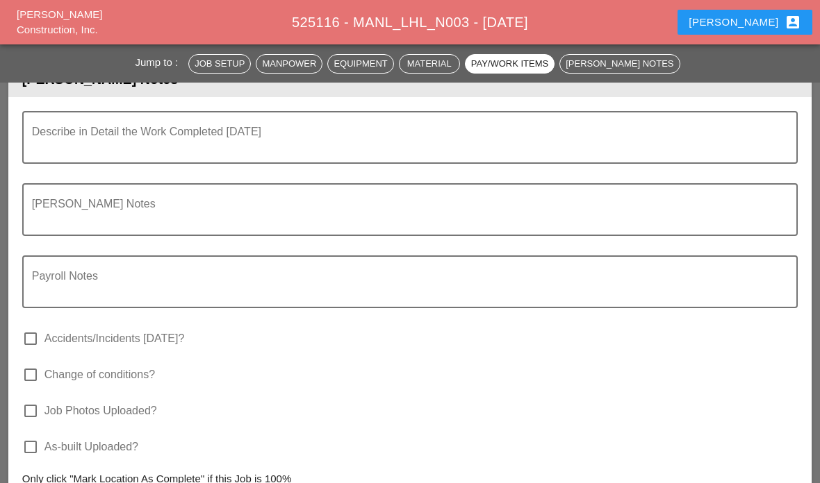
scroll to position [2308, 0]
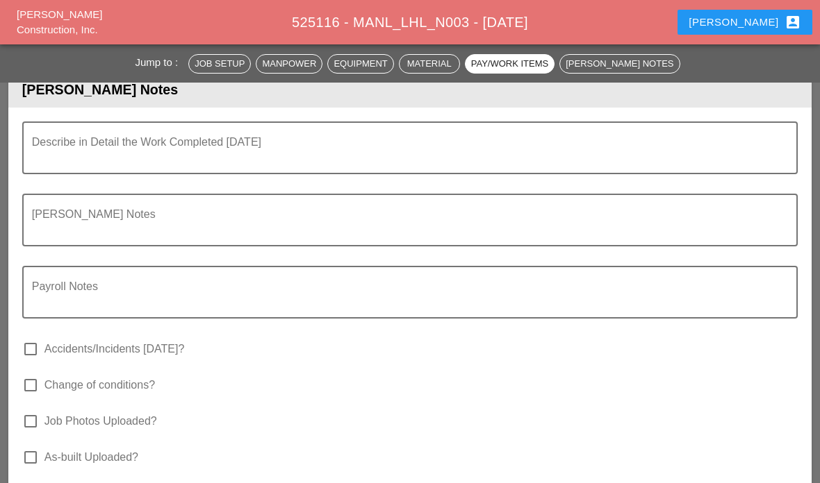
click at [58, 173] on textarea "Describe in Detail the Work Completed Today" at bounding box center [404, 156] width 745 height 33
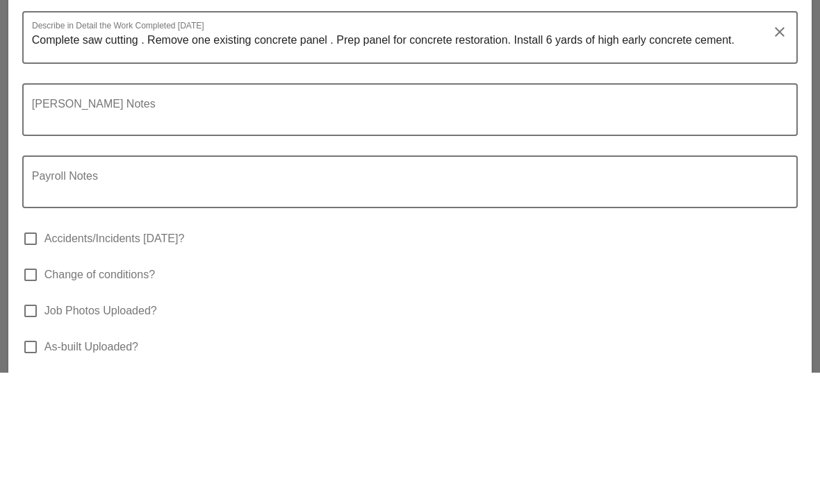
scroll to position [2419, 0]
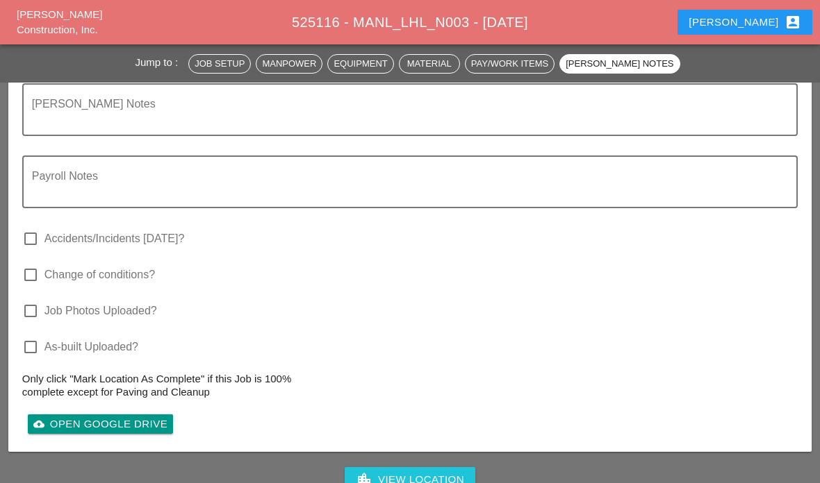
click at [460, 115] on div "[PERSON_NAME] Notes" at bounding box center [404, 110] width 745 height 50
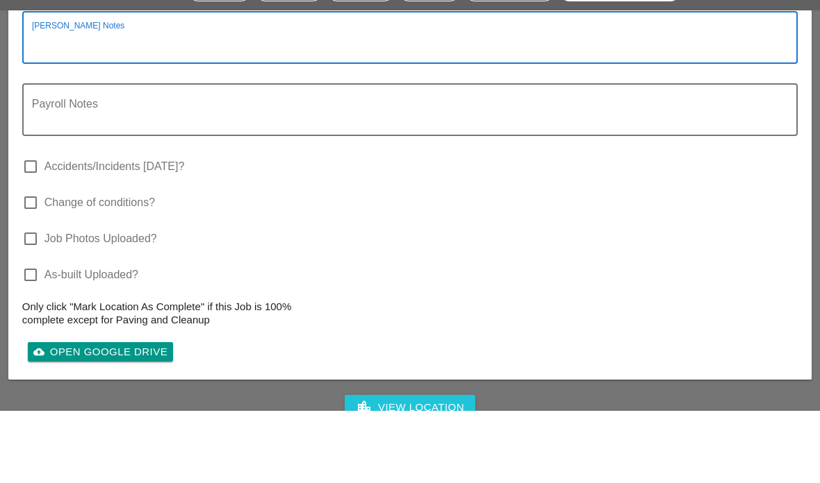
click at [491, 142] on div at bounding box center [410, 146] width 758 height 8
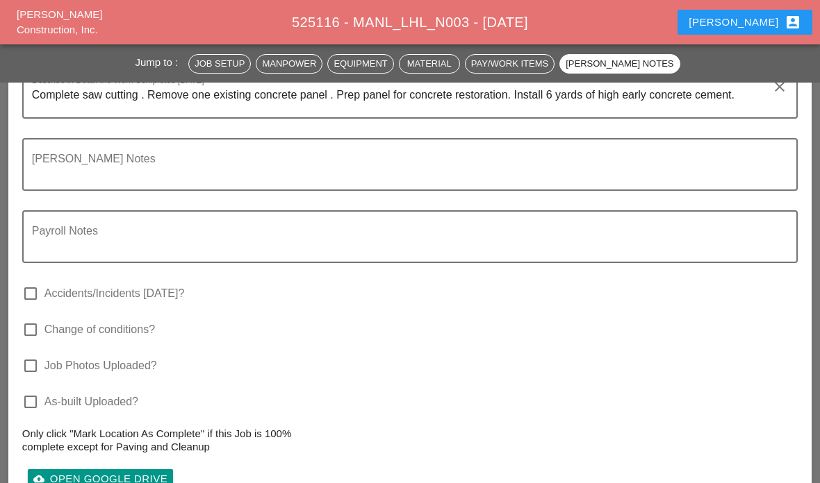
scroll to position [2312, 0]
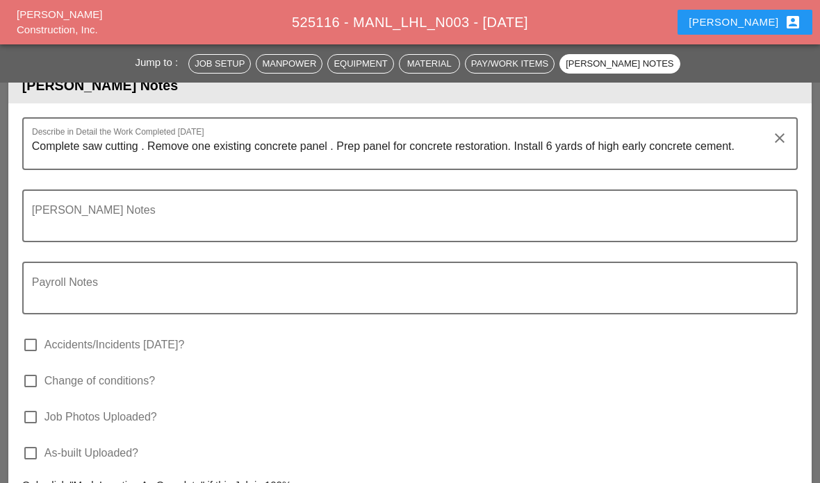
click at [741, 169] on textarea "Complete saw cutting . Remove one existing concrete panel . Prep panel for conc…" at bounding box center [404, 151] width 745 height 33
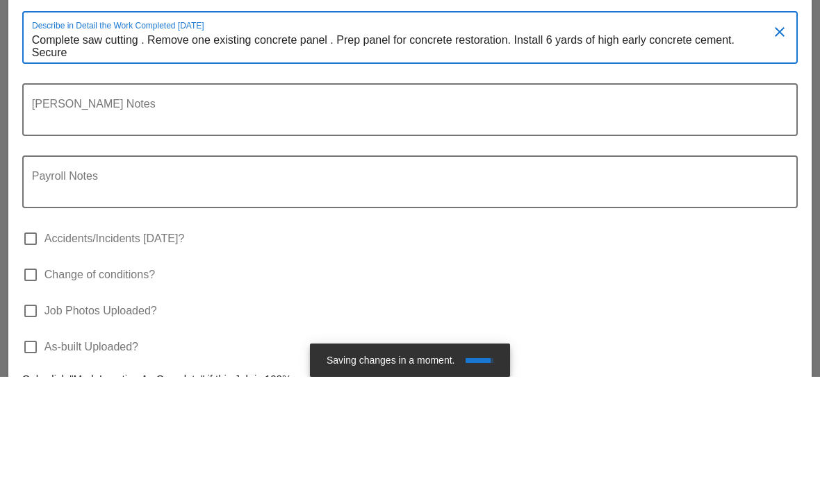
scroll to position [0, 0]
type textarea "Complete saw cutting . Remove one existing concrete panel . Prep panel for conc…"
